Goal: Browse casually

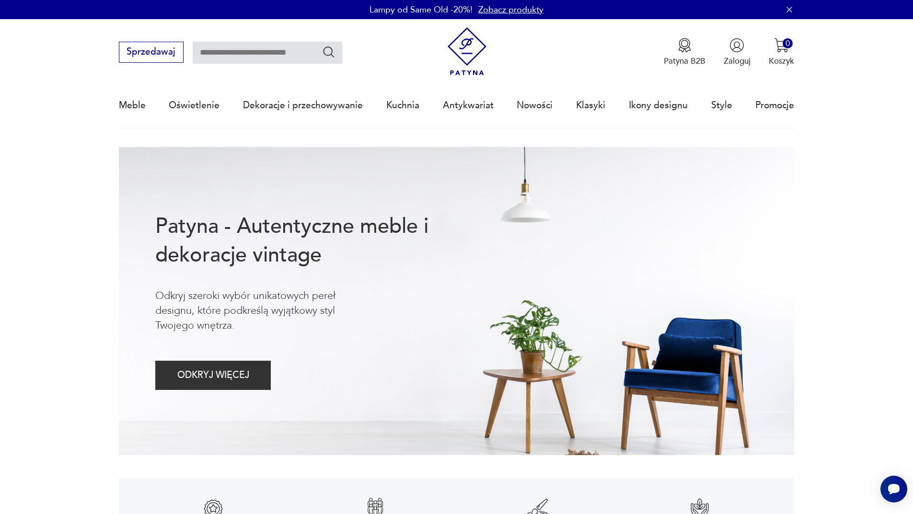
click at [789, 11] on icon "button" at bounding box center [789, 9] width 5 height 5
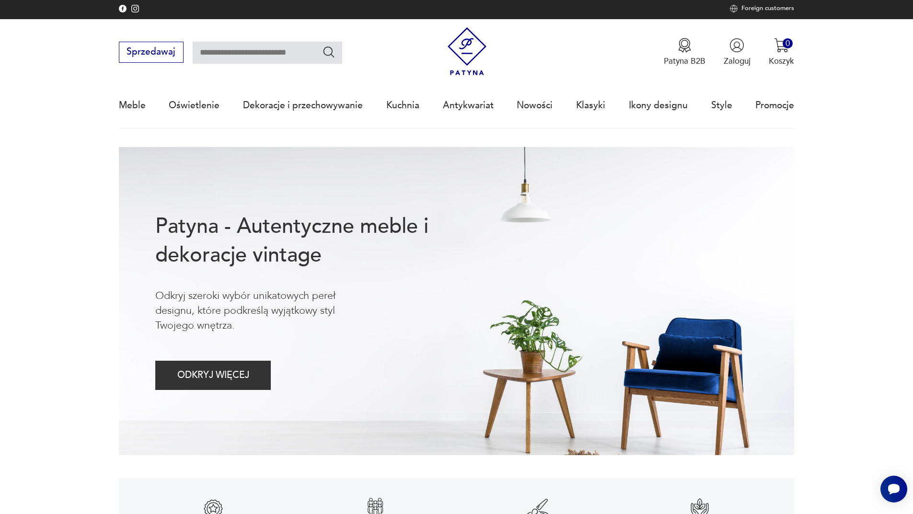
click at [843, 56] on nav "Sprzedawaj Patyna B2B Zaloguj 0 Koszyk Twój koszyk ( 0 ) Brak produktów w koszy…" at bounding box center [456, 74] width 913 height 110
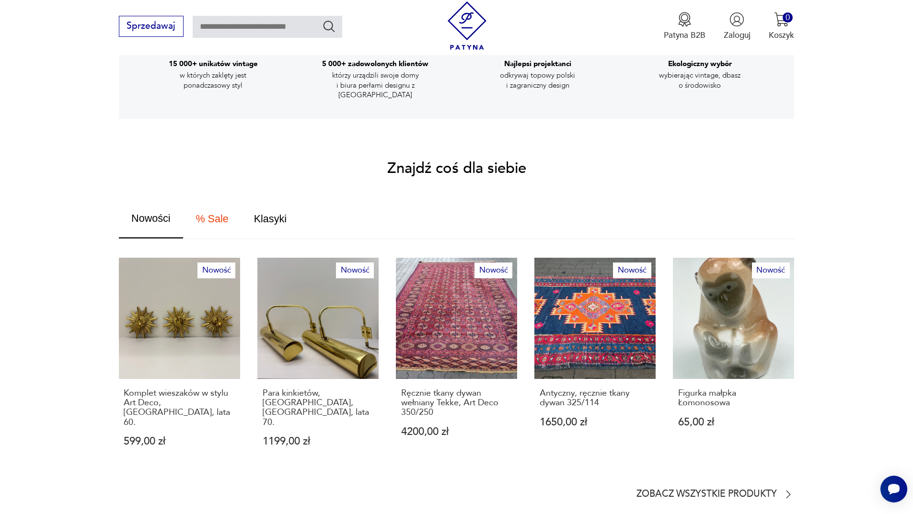
scroll to position [623, 0]
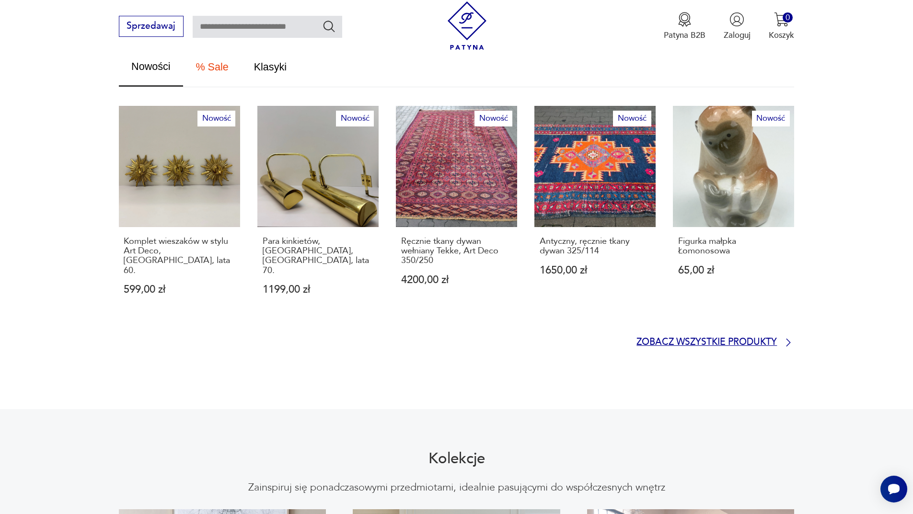
click at [751, 339] on p "Zobacz wszystkie produkty" at bounding box center [707, 343] width 140 height 8
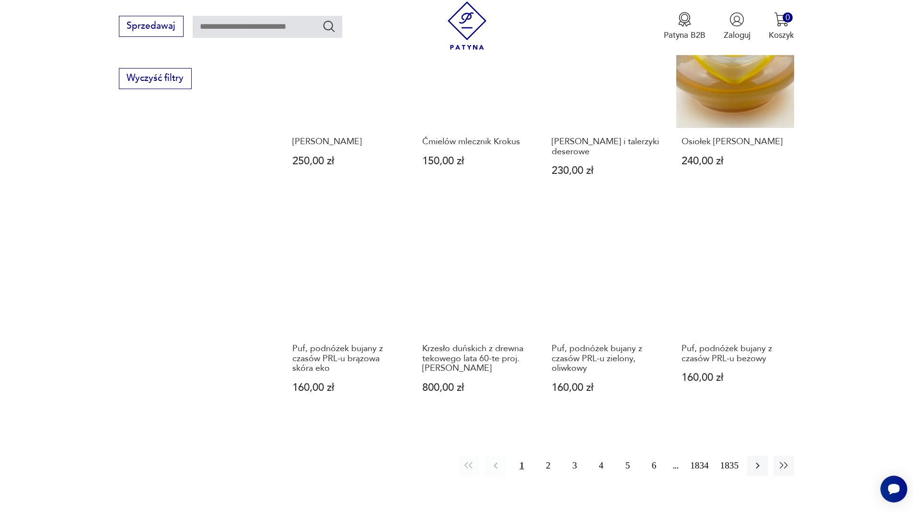
scroll to position [785, 0]
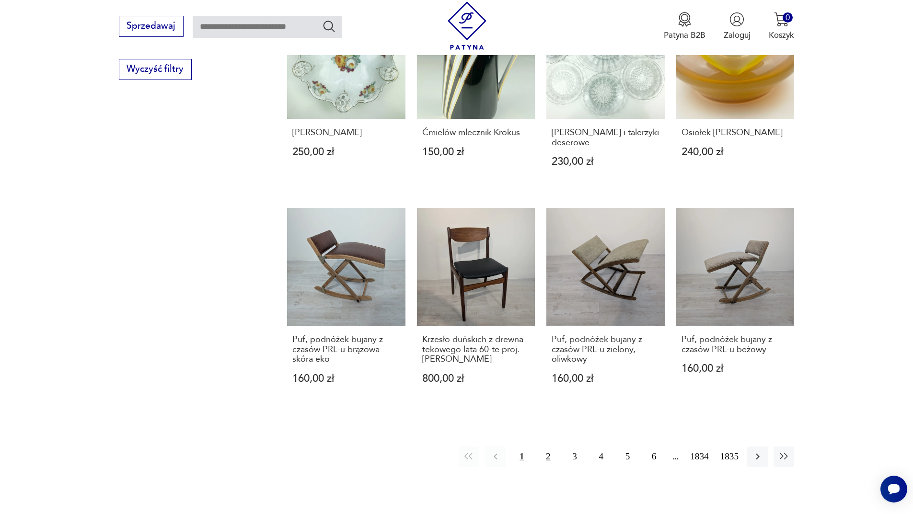
click at [549, 447] on button "2" at bounding box center [548, 457] width 21 height 21
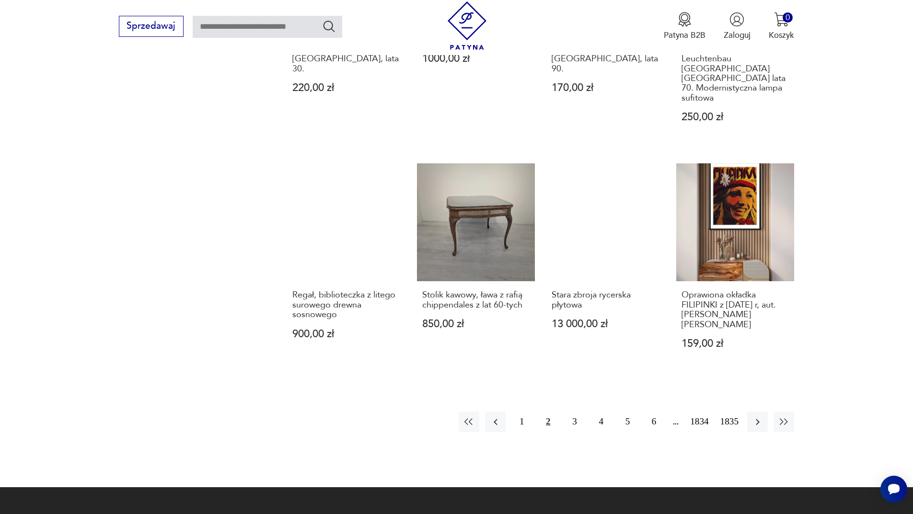
scroll to position [882, 0]
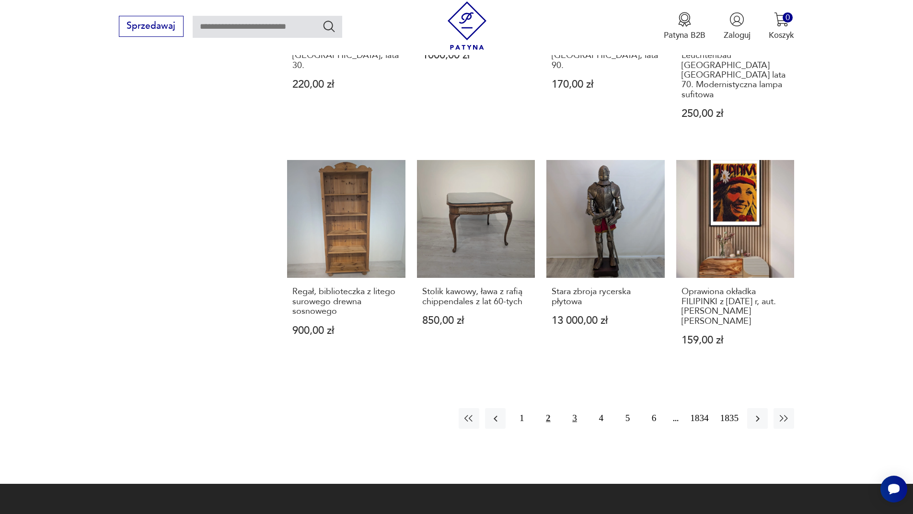
click at [572, 408] on button "3" at bounding box center [574, 418] width 21 height 21
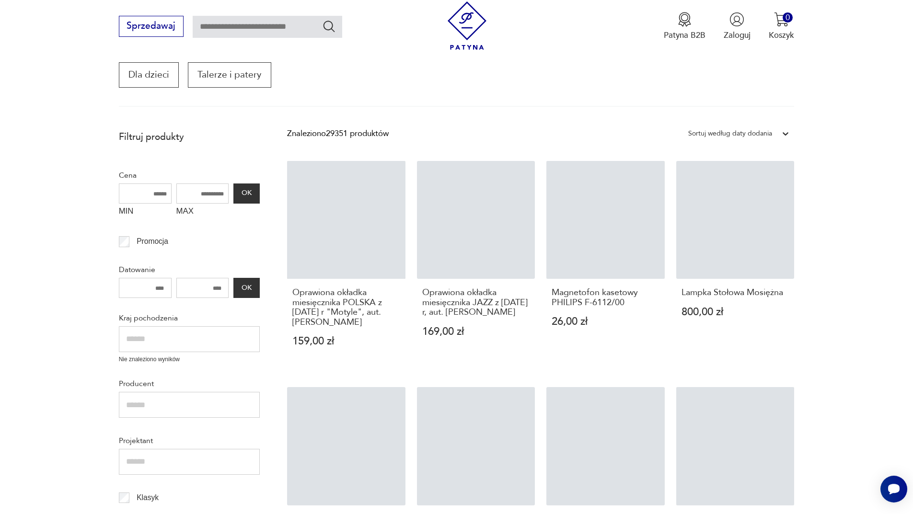
scroll to position [163, 0]
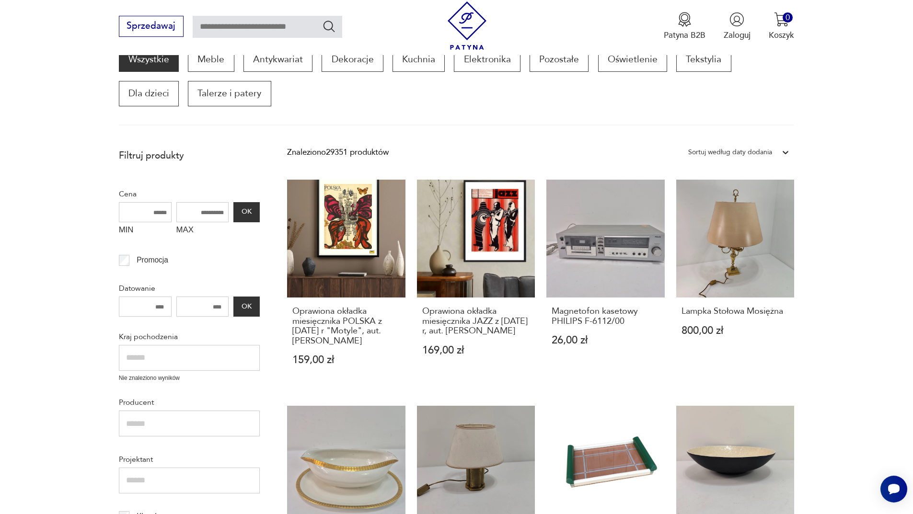
drag, startPoint x: 0, startPoint y: 310, endPoint x: 71, endPoint y: 339, distance: 77.0
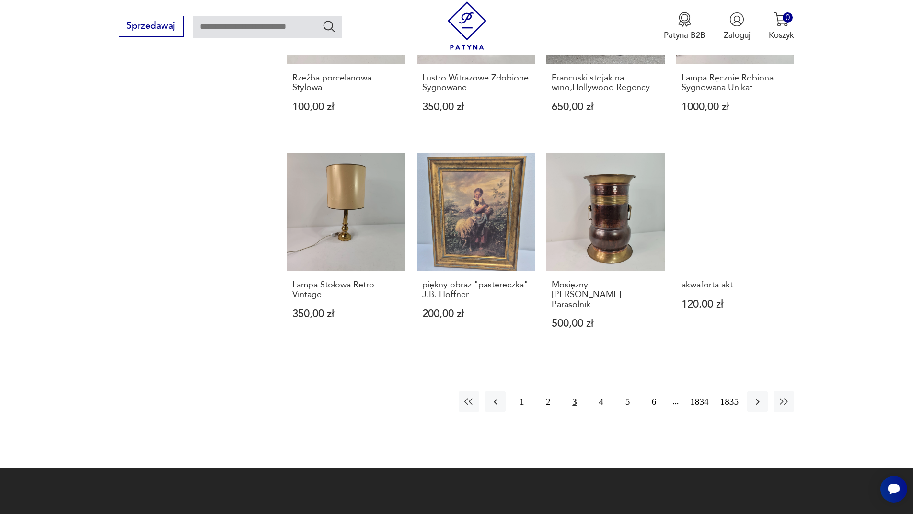
scroll to position [834, 0]
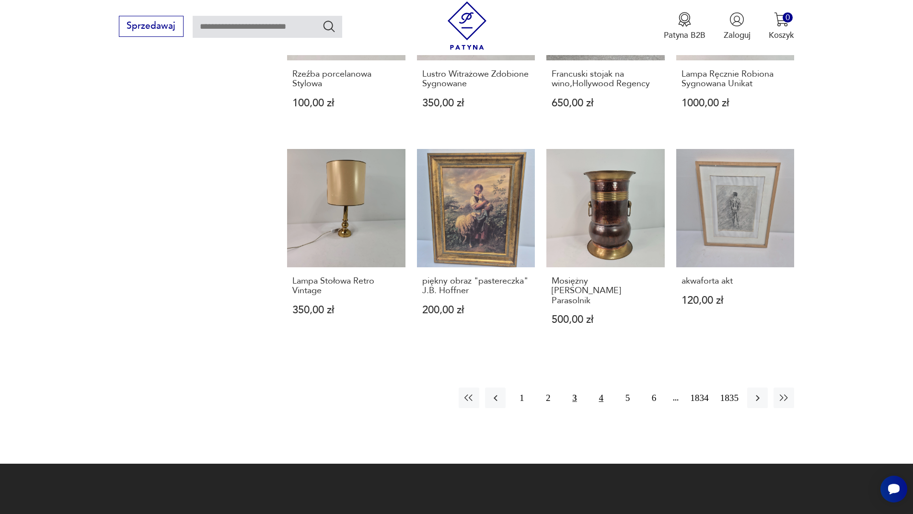
click at [603, 388] on button "4" at bounding box center [601, 398] width 21 height 21
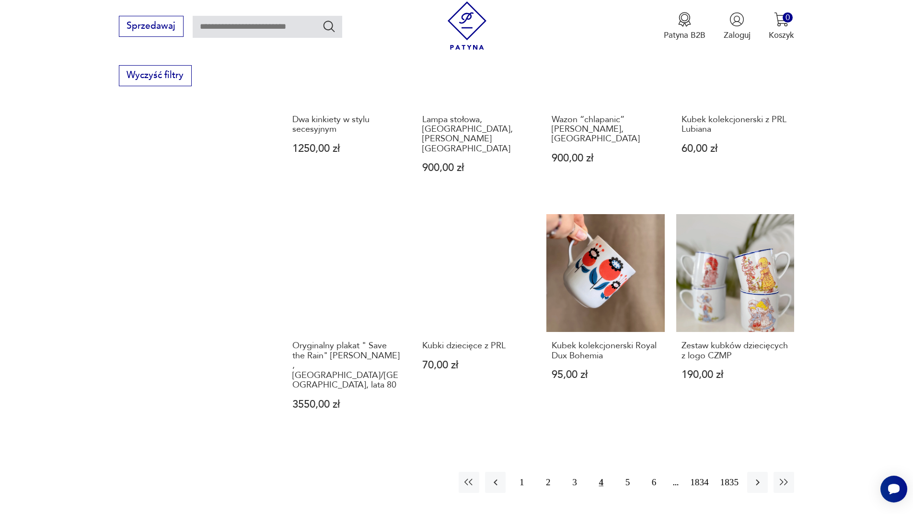
scroll to position [834, 0]
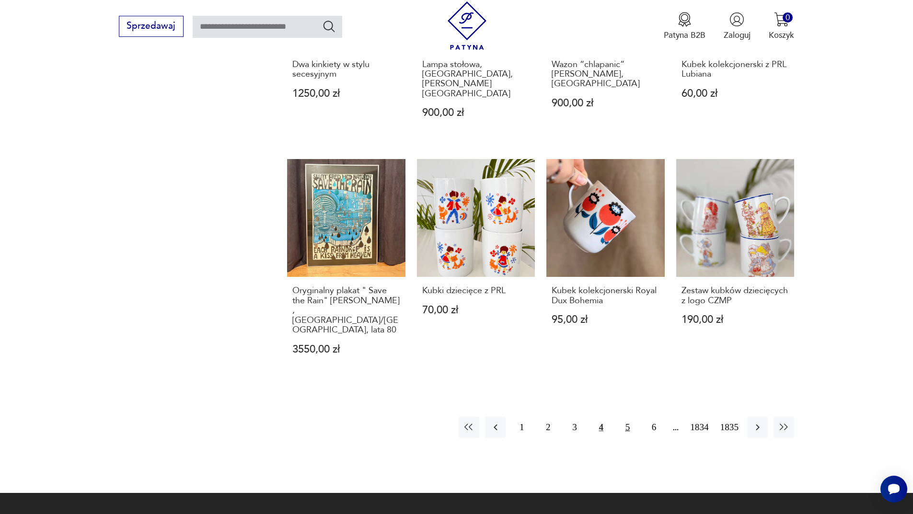
click at [629, 417] on button "5" at bounding box center [627, 427] width 21 height 21
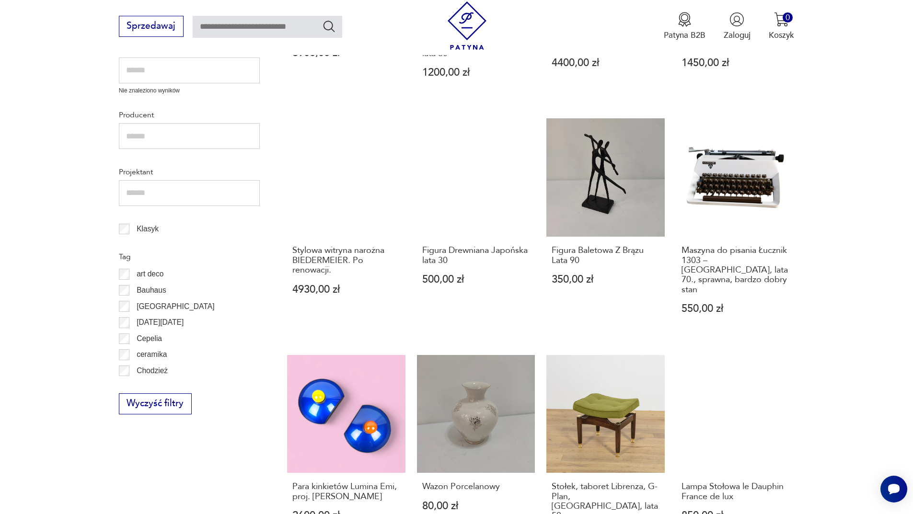
scroll to position [498, 0]
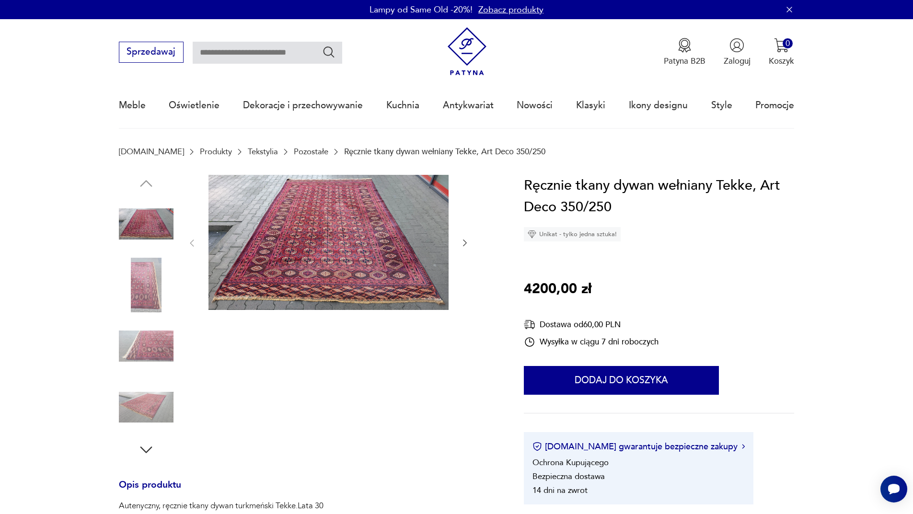
click at [460, 246] on icon "button" at bounding box center [465, 243] width 10 height 10
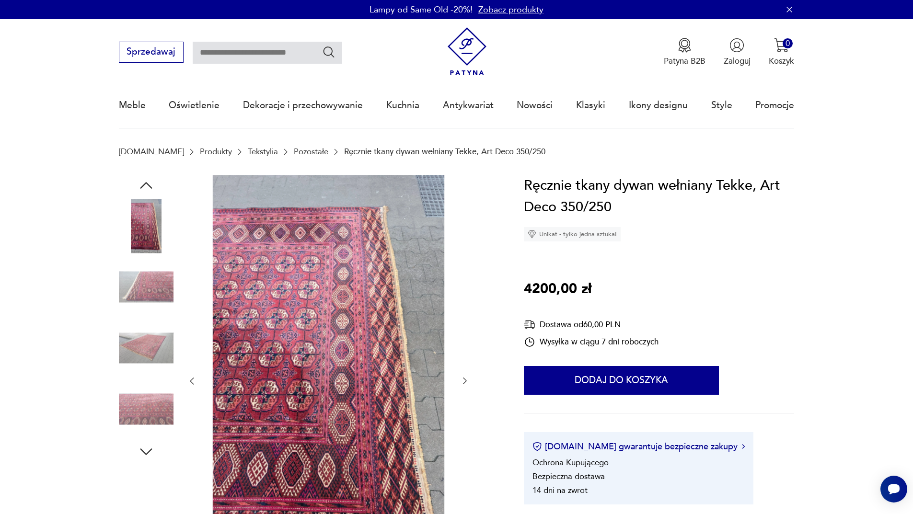
click at [145, 350] on img at bounding box center [146, 348] width 55 height 55
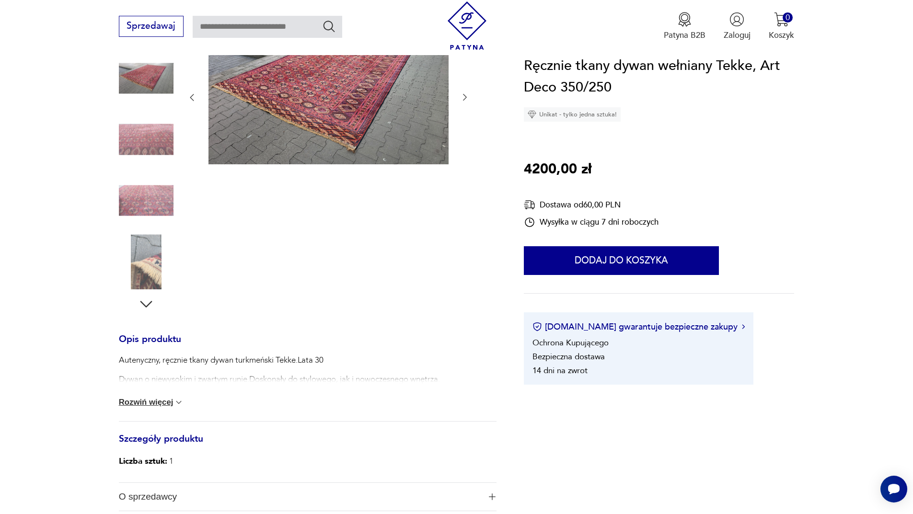
scroll to position [144, 0]
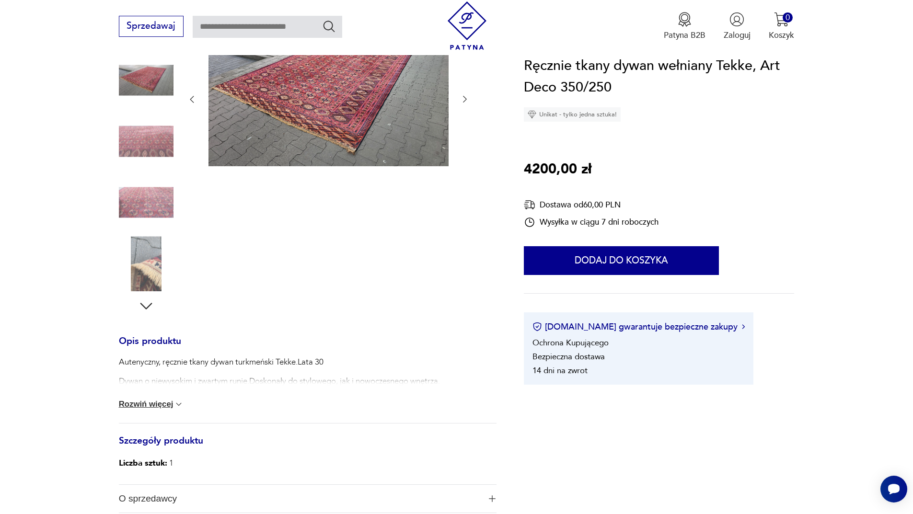
click at [195, 377] on p "Dywan o niewysokim i zwartym runie.Doskonały do stylowego, jak i nowoczesnego w…" at bounding box center [279, 382] width 321 height 12
drag, startPoint x: 149, startPoint y: 395, endPoint x: 144, endPoint y: 403, distance: 9.7
click at [147, 397] on div "Autenyczny, ręcznie tkany dywan turkmeński Tekke.Lata 30 Dywan o niewysokim i z…" at bounding box center [308, 390] width 378 height 67
click at [144, 403] on button "Rozwiń więcej" at bounding box center [151, 405] width 65 height 10
